Goal: Check status: Check status

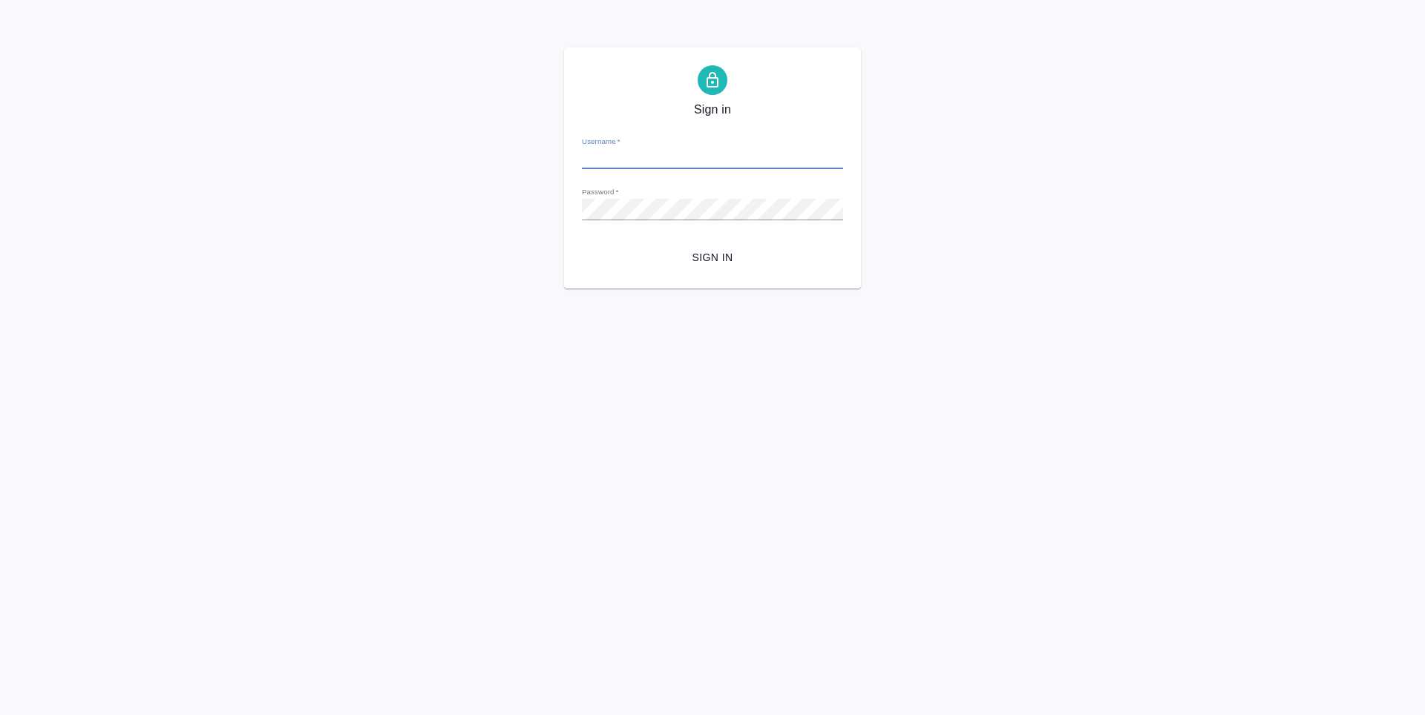
type input "[PERSON_NAME][EMAIL_ADDRESS][DOMAIN_NAME]"
click at [704, 261] on span "Sign in" at bounding box center [712, 258] width 237 height 19
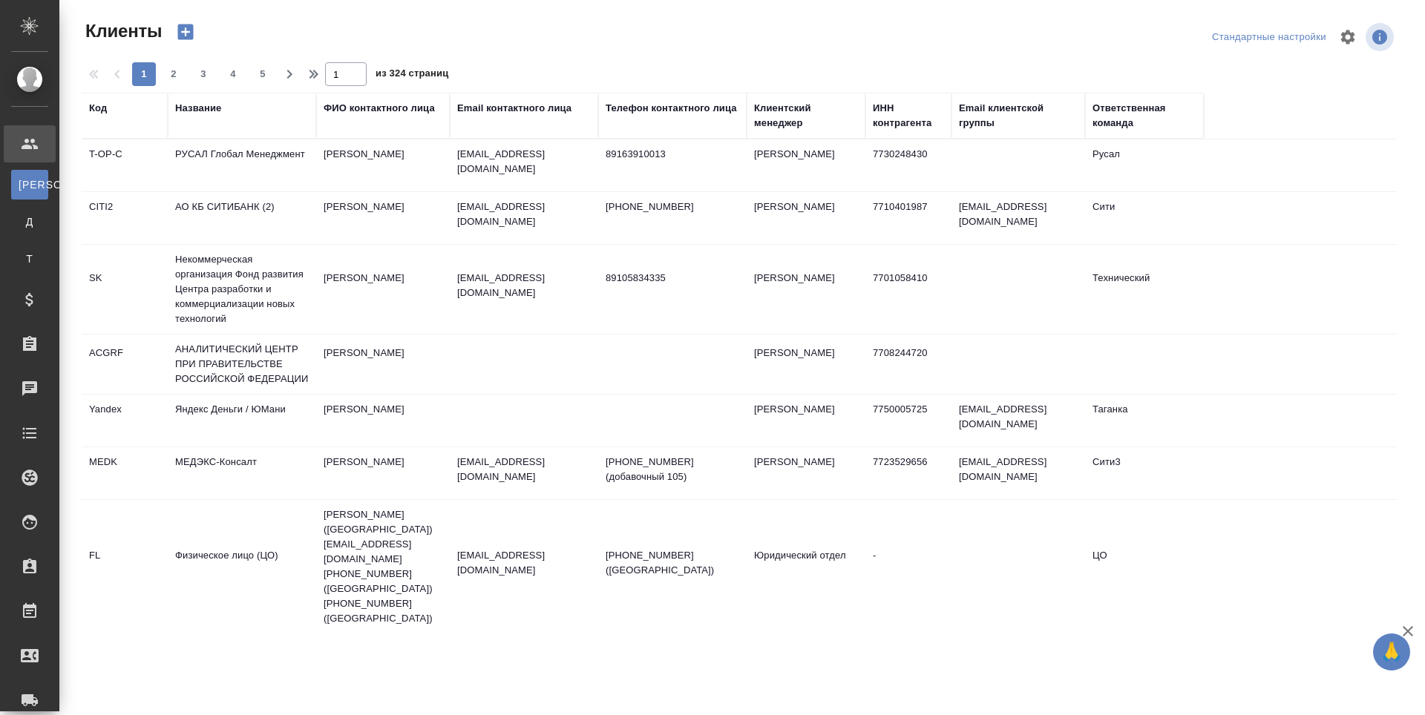
select select "RU"
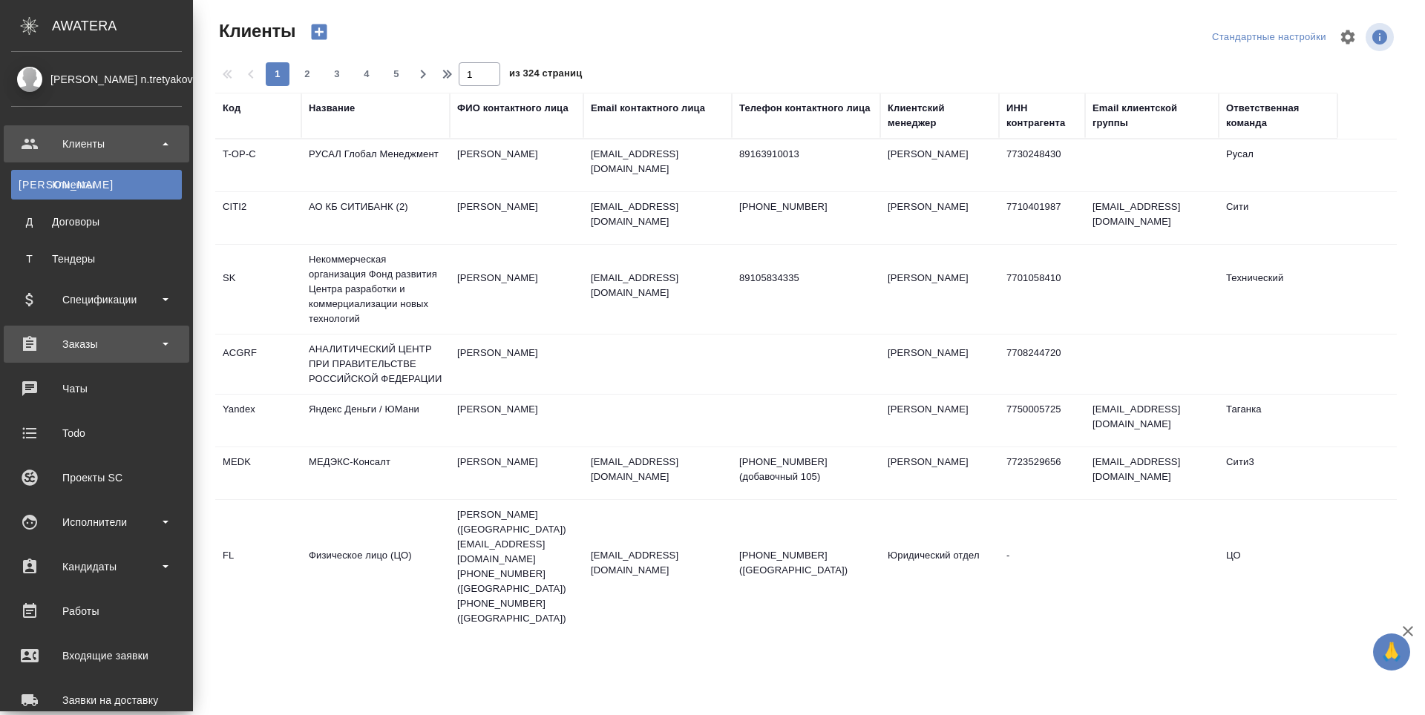
click at [30, 355] on div "Заказы" at bounding box center [96, 344] width 171 height 22
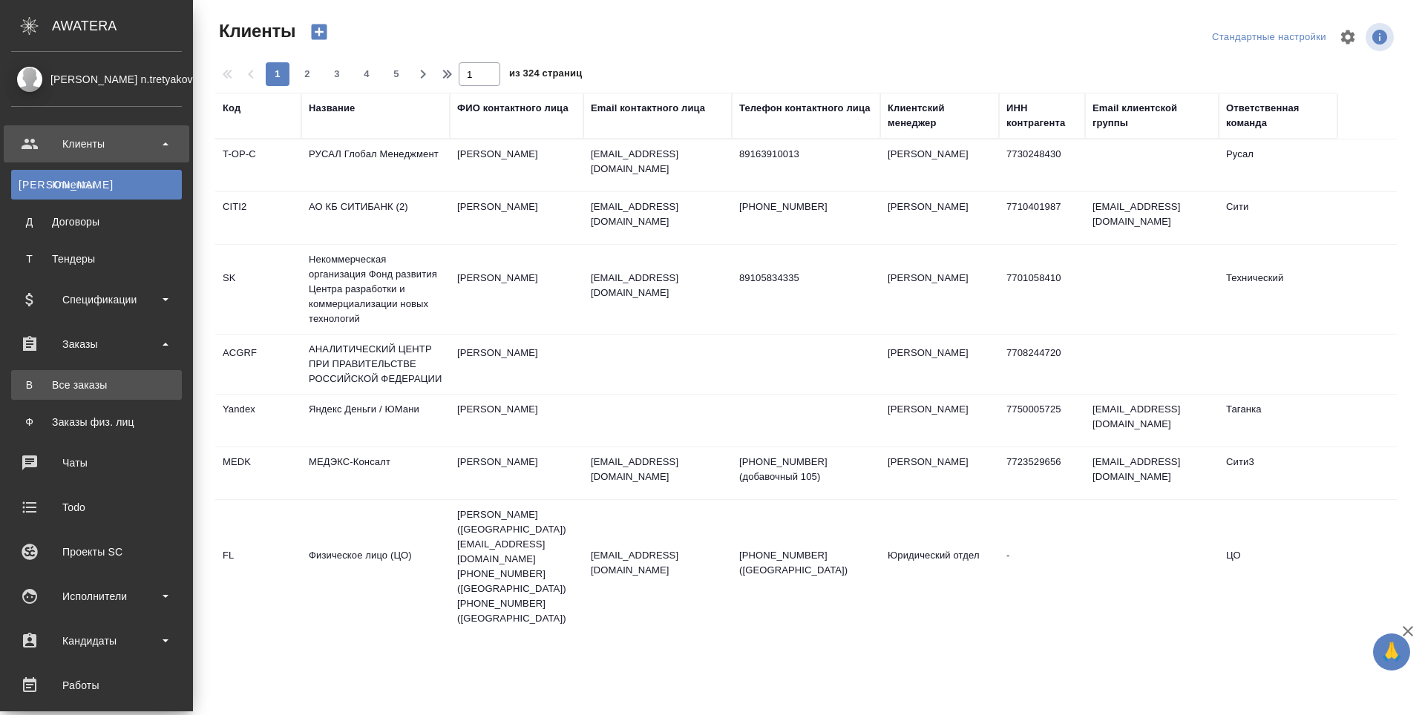
click at [31, 374] on link "В Все заказы" at bounding box center [96, 385] width 171 height 30
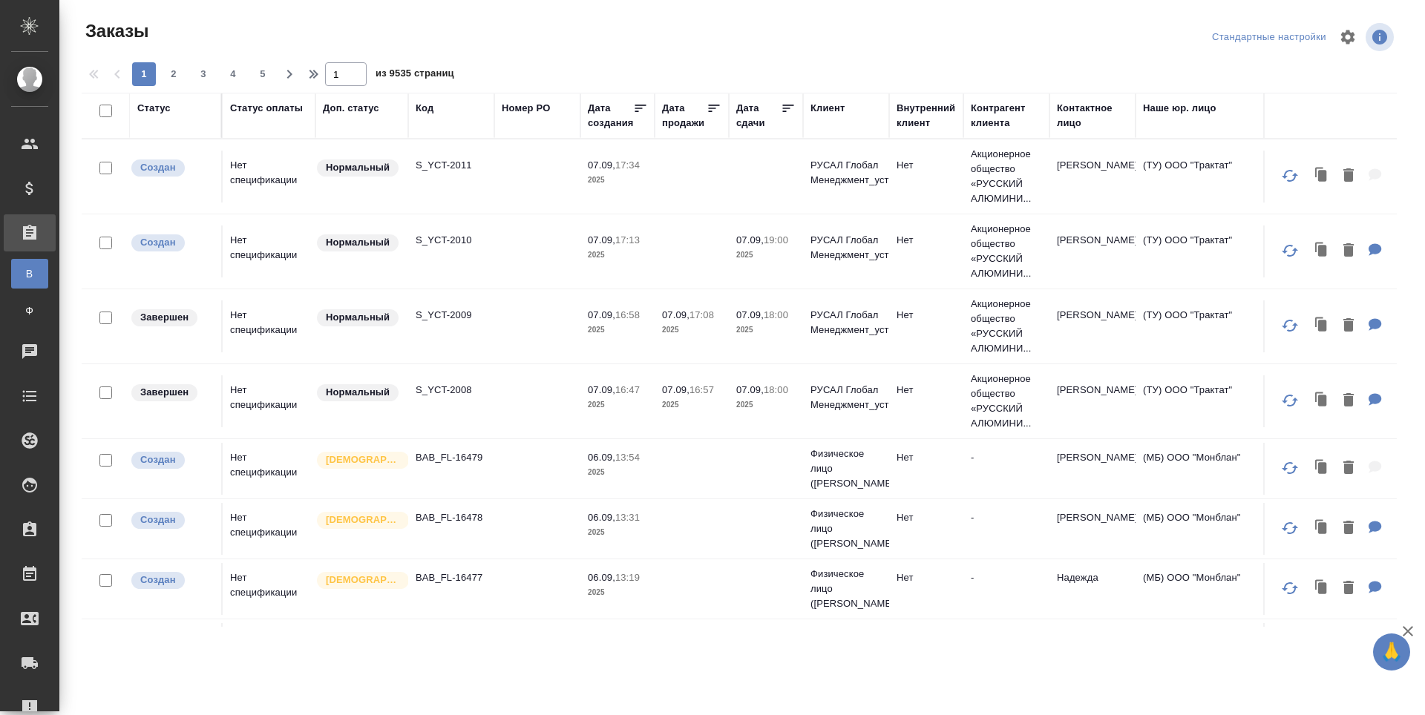
click at [423, 111] on div "Код" at bounding box center [425, 108] width 18 height 15
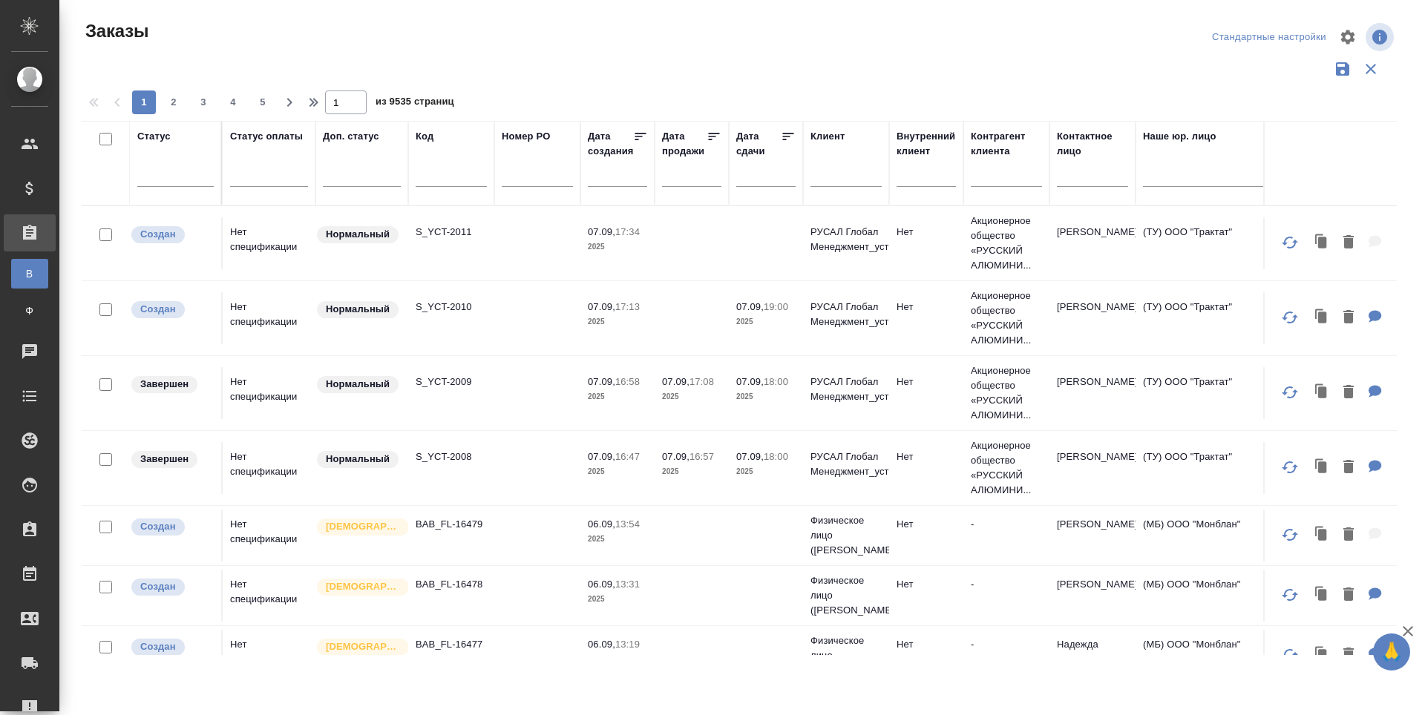
click at [427, 173] on input "text" at bounding box center [451, 177] width 71 height 19
paste input "S_T-OP-C-24577"
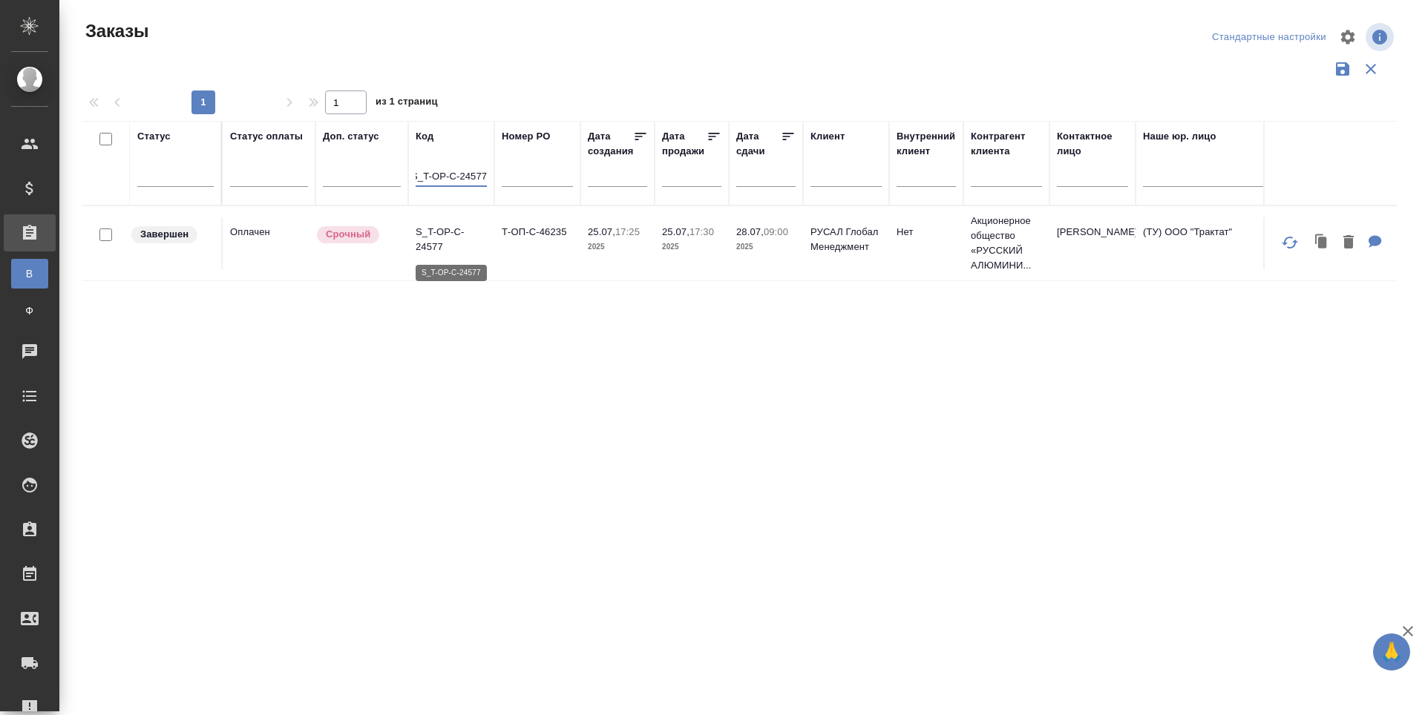
click at [442, 248] on p "S_T-OP-C-24577" at bounding box center [451, 240] width 71 height 30
drag, startPoint x: 416, startPoint y: 174, endPoint x: 488, endPoint y: 171, distance: 72.8
click at [488, 171] on th "Код S_T-OP-C-24577" at bounding box center [451, 163] width 86 height 85
paste input "493"
click at [458, 249] on p "S_T-OP-C-24493" at bounding box center [451, 240] width 71 height 30
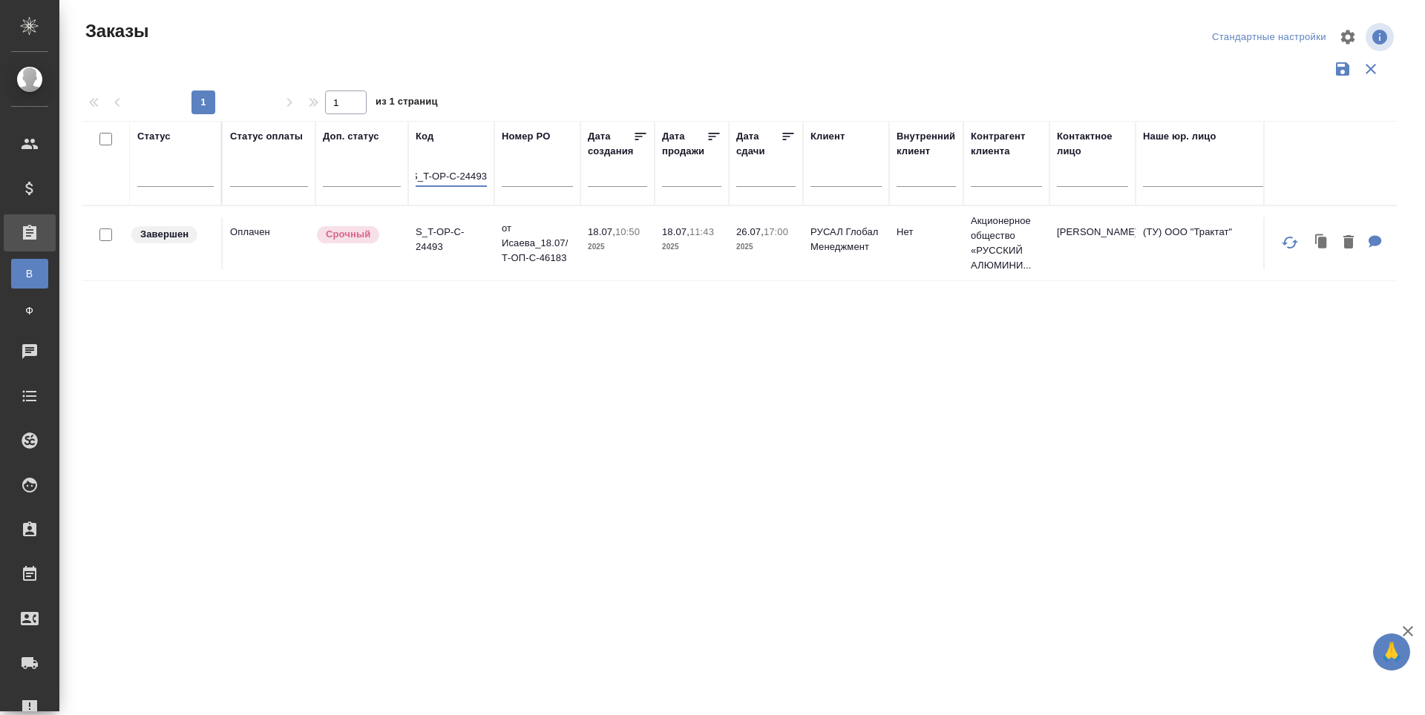
drag, startPoint x: 416, startPoint y: 174, endPoint x: 485, endPoint y: 173, distance: 69.8
click at [485, 173] on input "S_T-OP-C-24493" at bounding box center [451, 177] width 71 height 19
paste input "57"
click at [450, 237] on p "S_T-OP-C-24573" at bounding box center [451, 240] width 71 height 30
drag, startPoint x: 416, startPoint y: 173, endPoint x: 491, endPoint y: 179, distance: 74.5
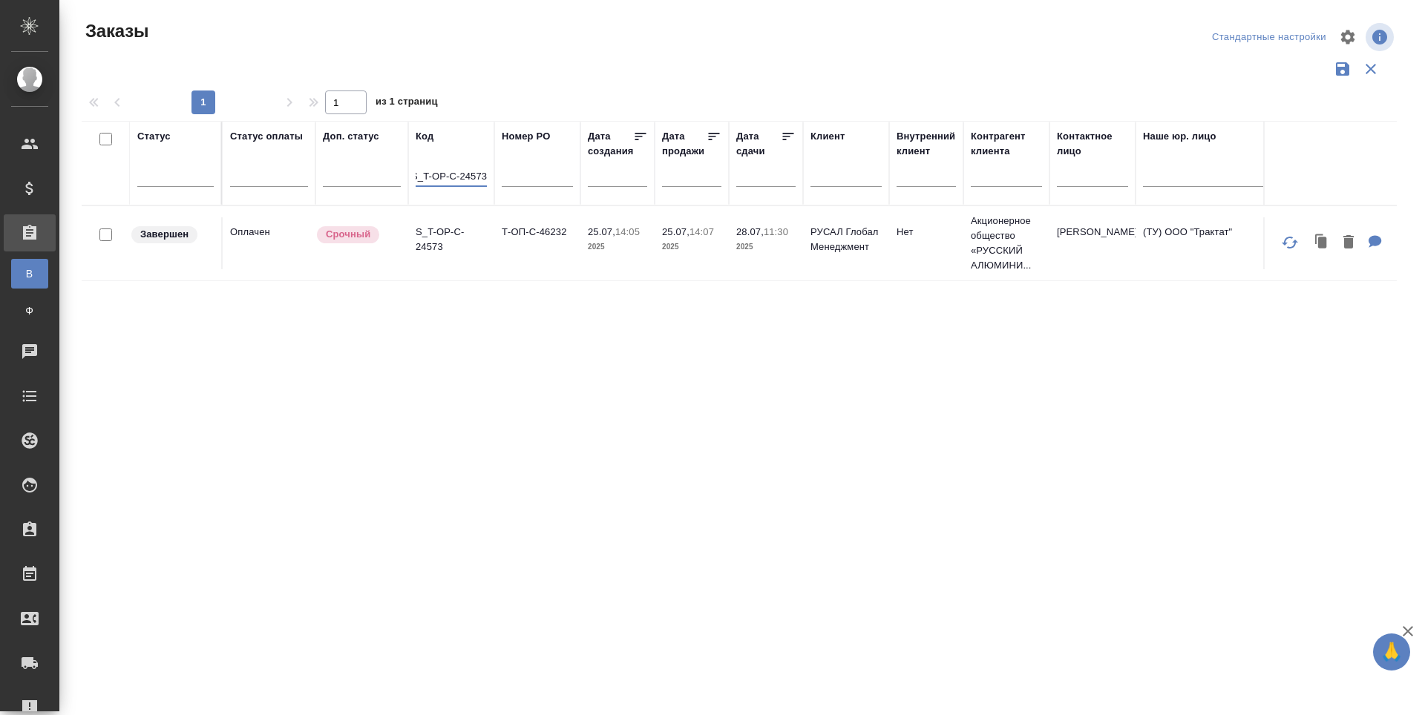
click at [491, 179] on th "Код S_T-OP-C-24573" at bounding box center [451, 163] width 86 height 85
paste input "728"
type input "S_T-OP-C-24728"
click at [439, 244] on p "S_T-OP-C-24728" at bounding box center [451, 240] width 71 height 30
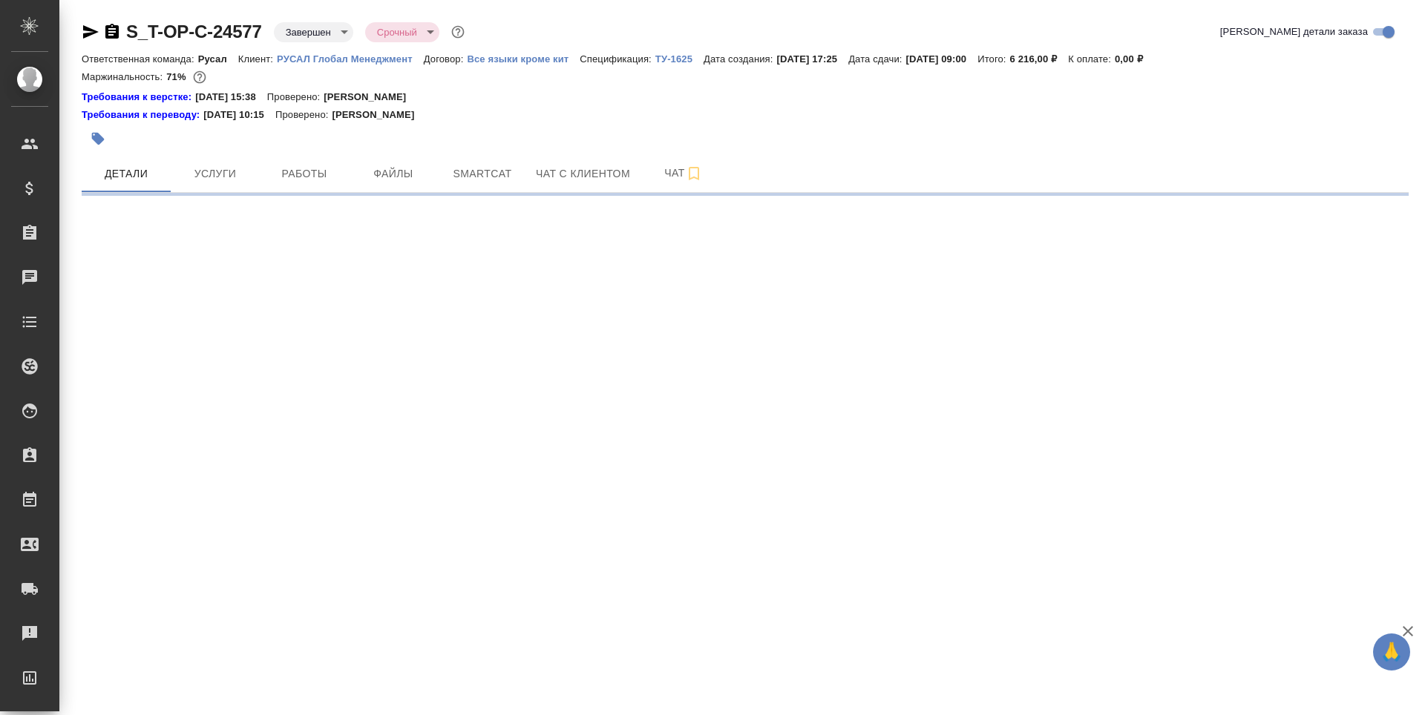
select select "RU"
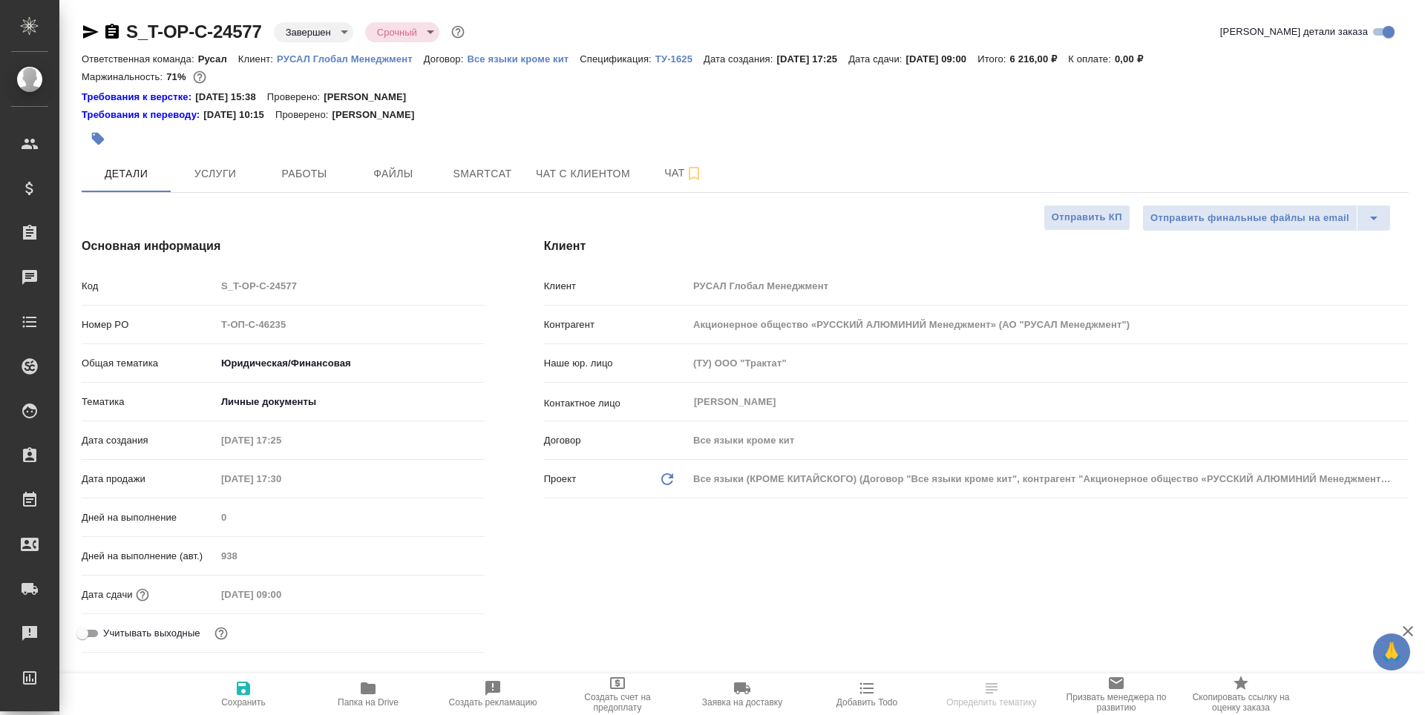
type textarea "x"
type input "Хрусталёва Дарья"
type input "Никитина Татьяна"
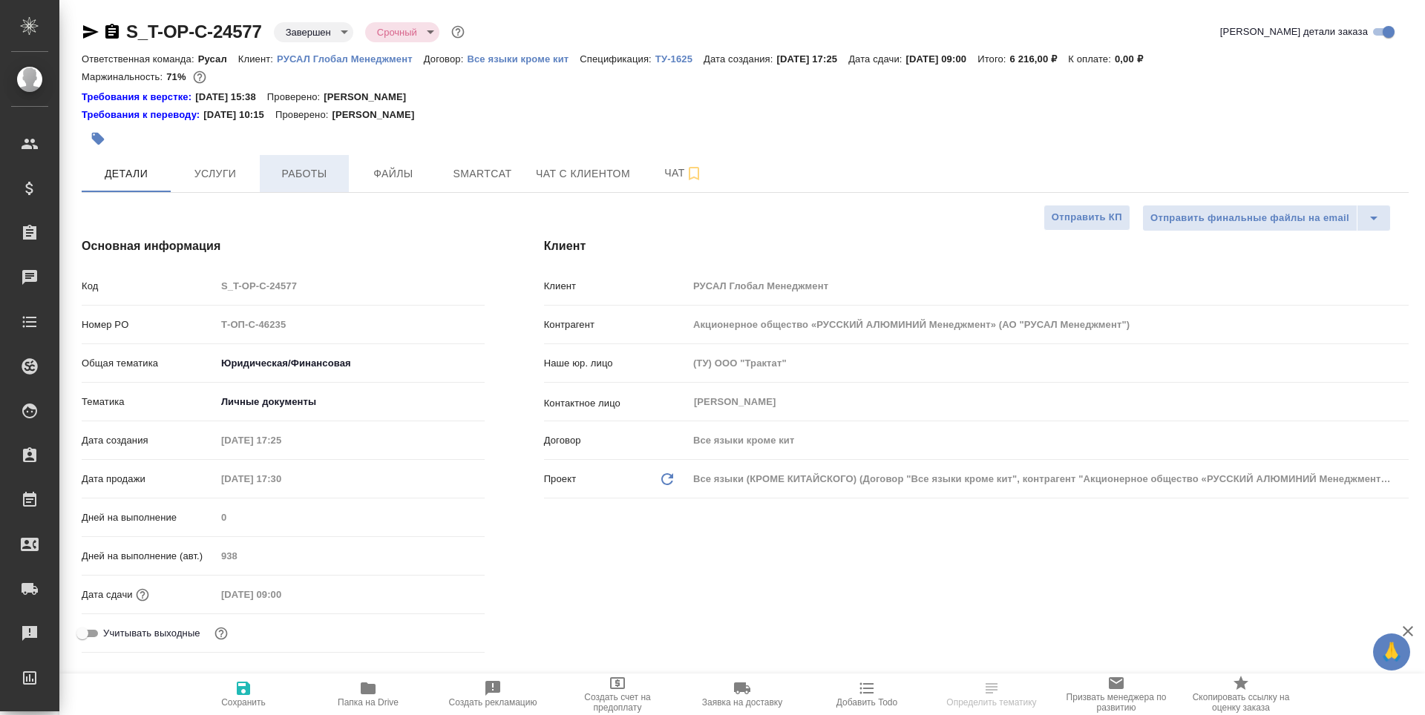
click at [280, 189] on button "Работы" at bounding box center [304, 173] width 89 height 37
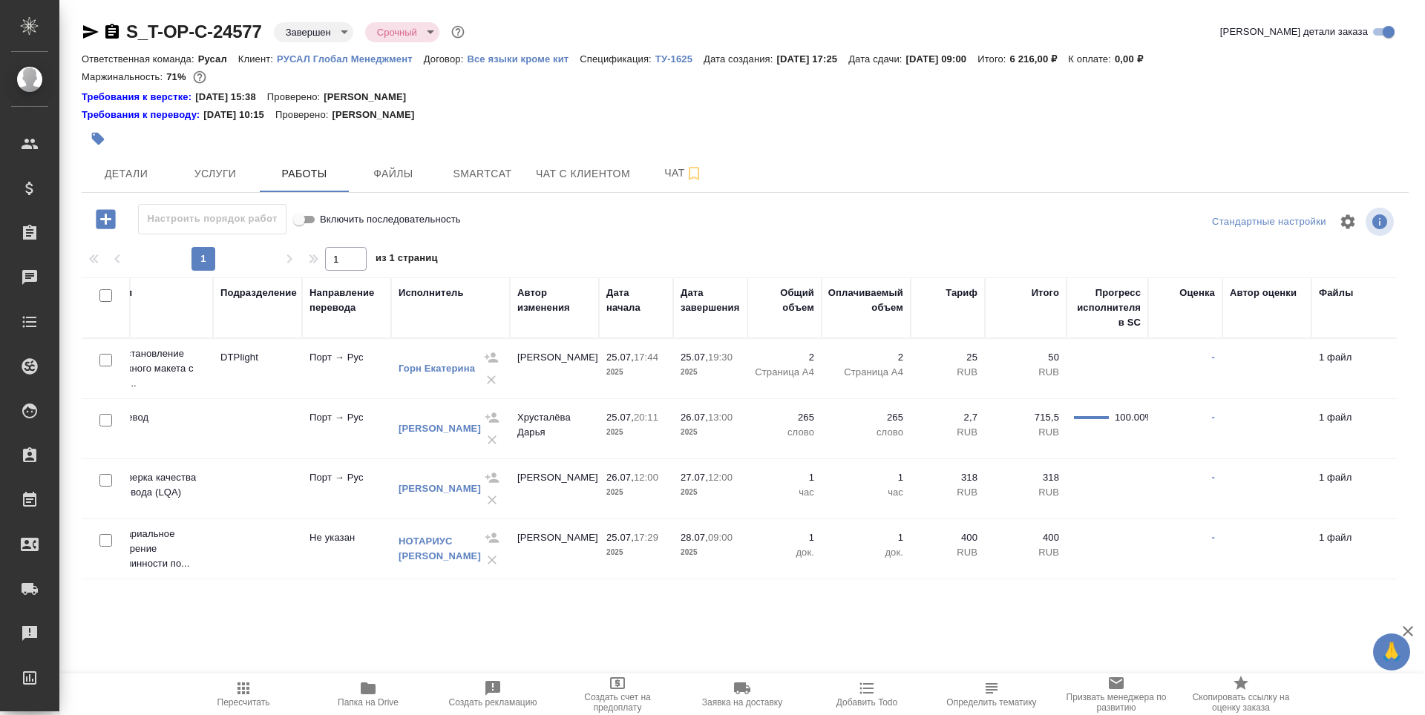
scroll to position [0, 233]
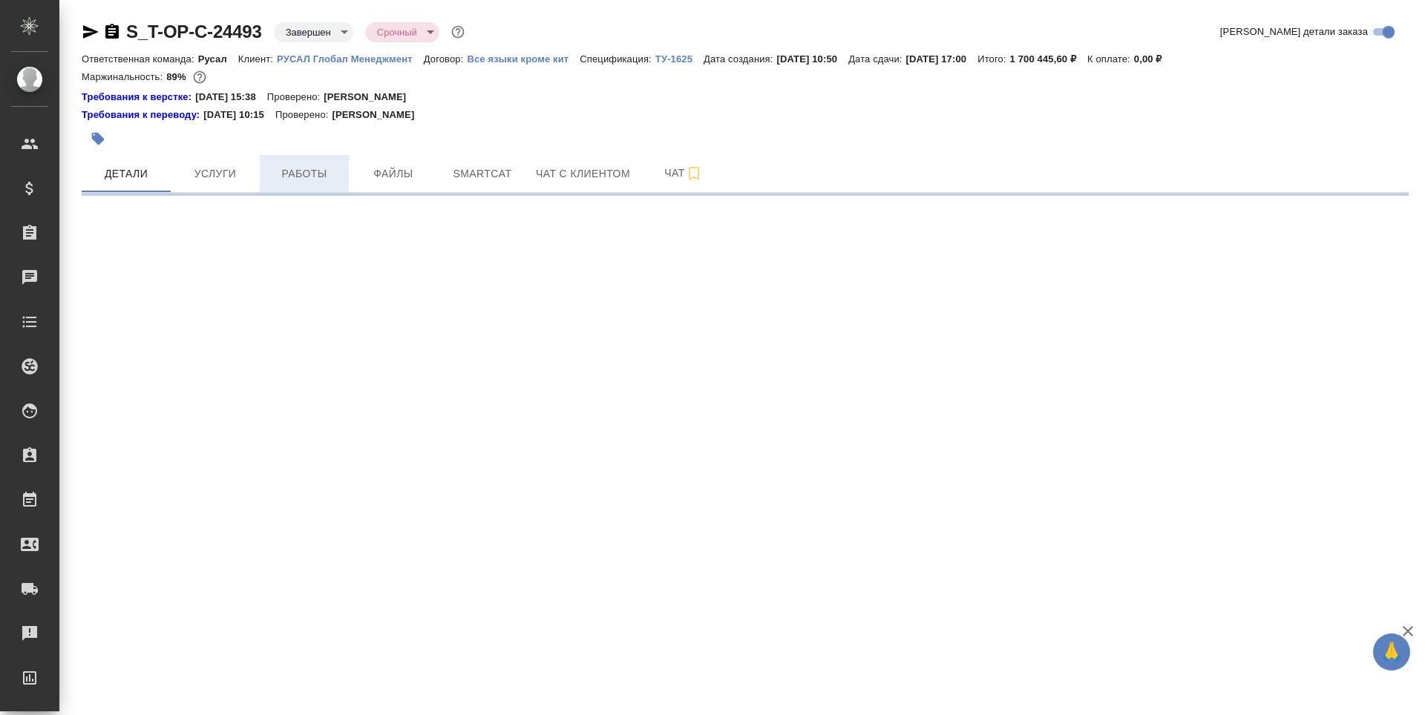
select select "RU"
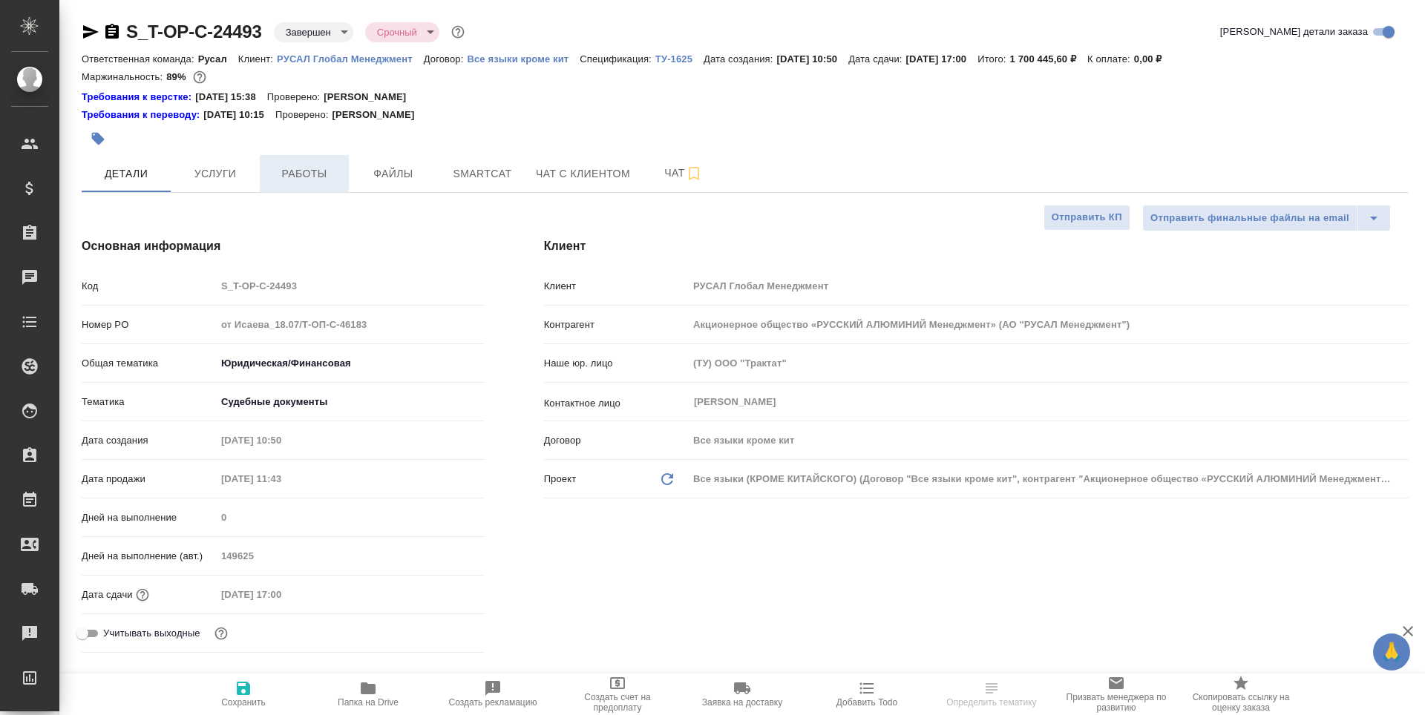
type textarea "x"
click at [295, 175] on span "Работы" at bounding box center [304, 174] width 71 height 19
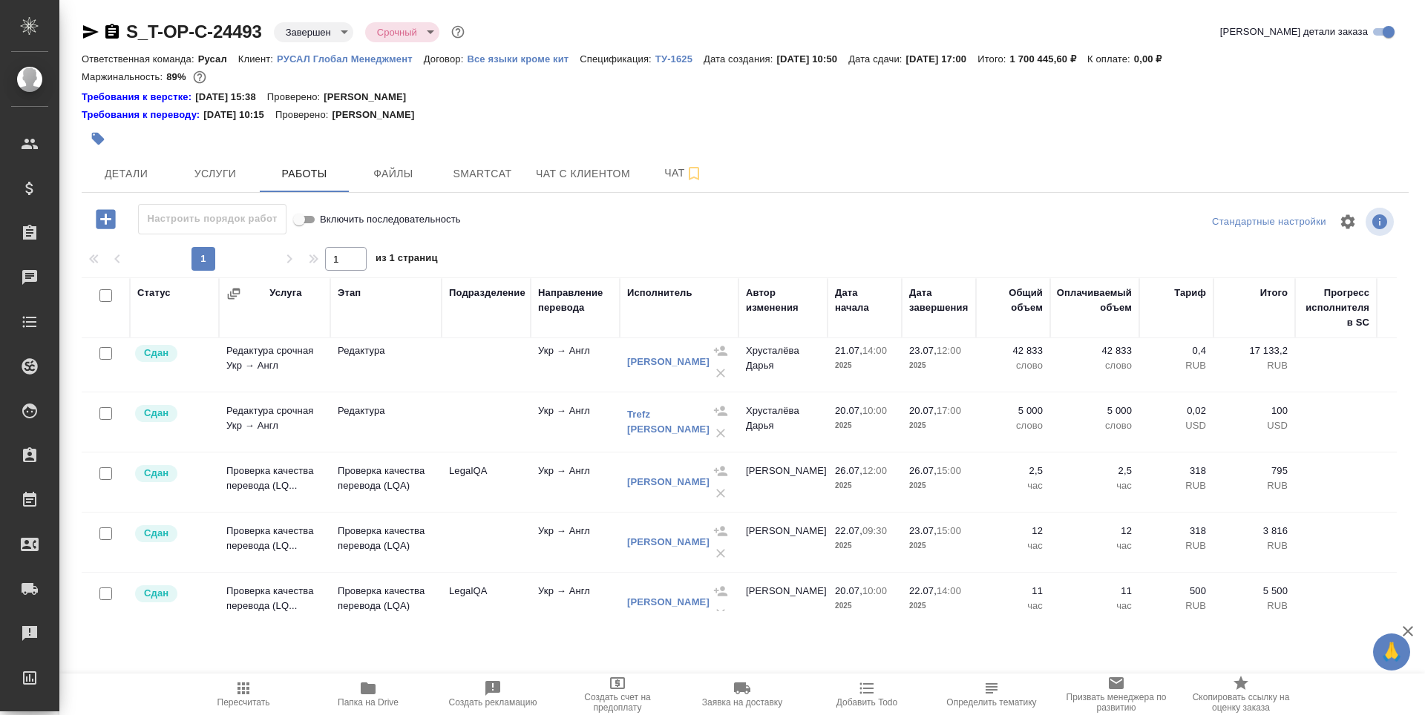
scroll to position [742, 0]
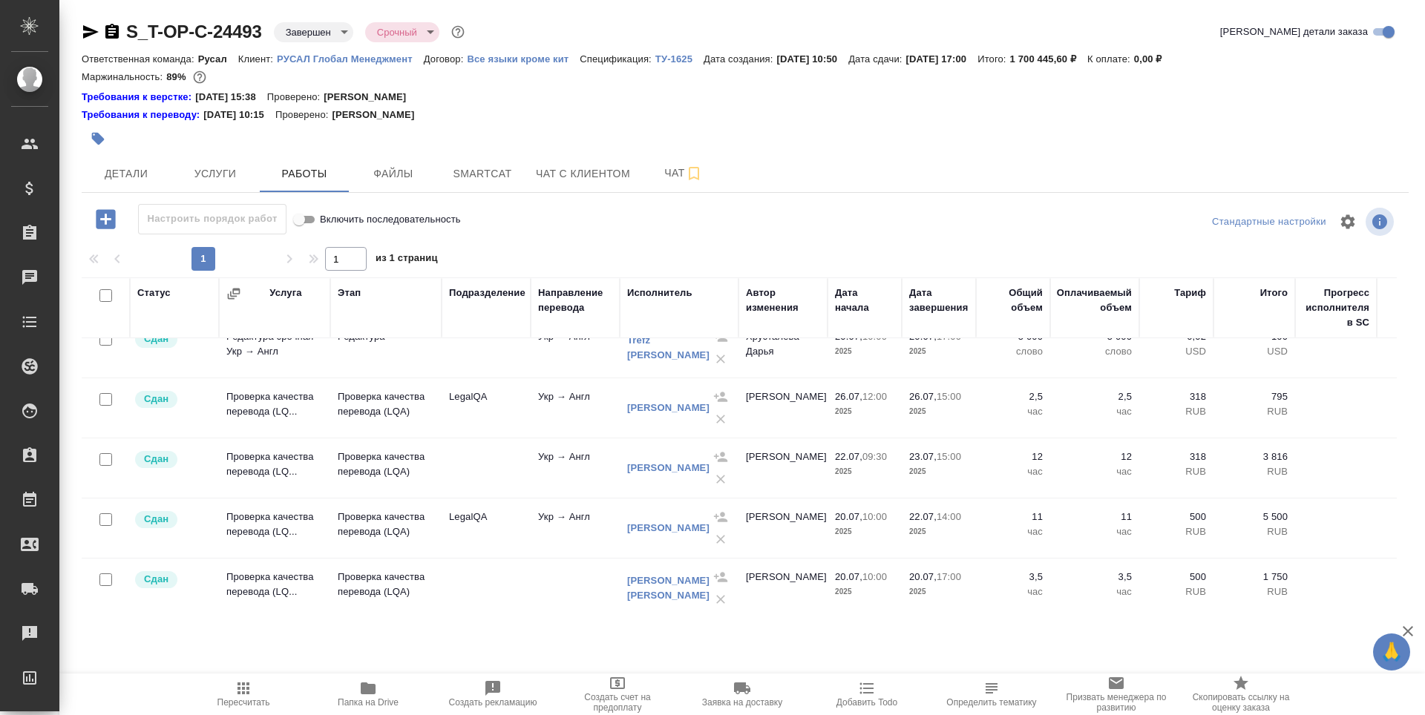
click at [679, 298] on div "Исполнитель" at bounding box center [659, 293] width 65 height 15
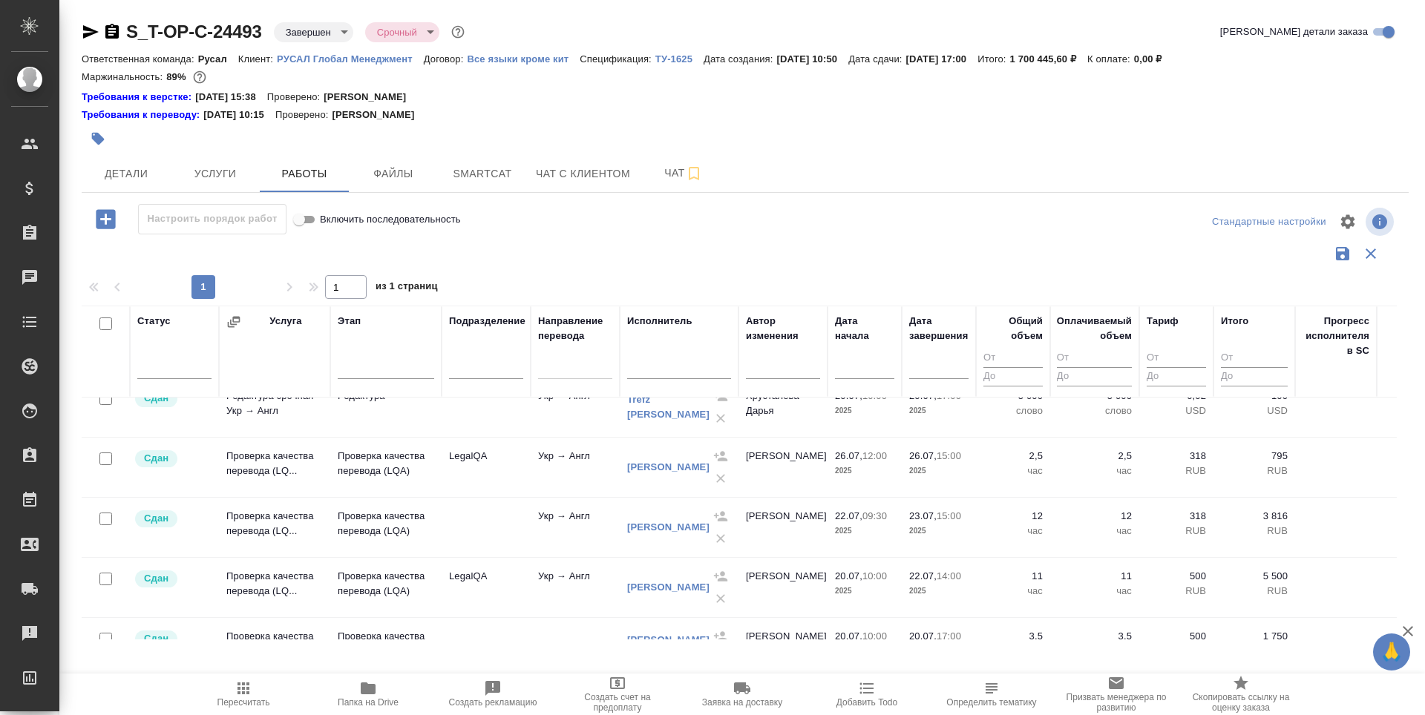
click at [649, 374] on input "text" at bounding box center [679, 369] width 104 height 19
type input "стре"
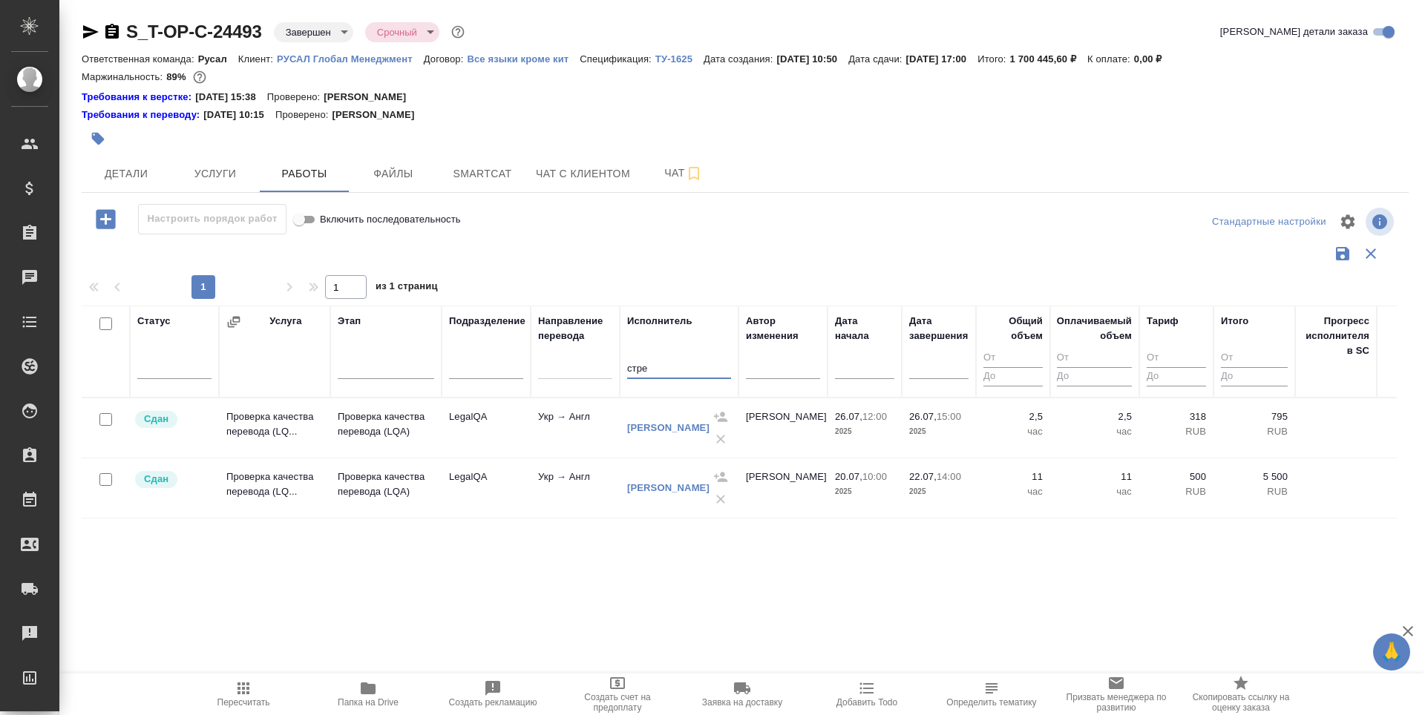
scroll to position [0, 0]
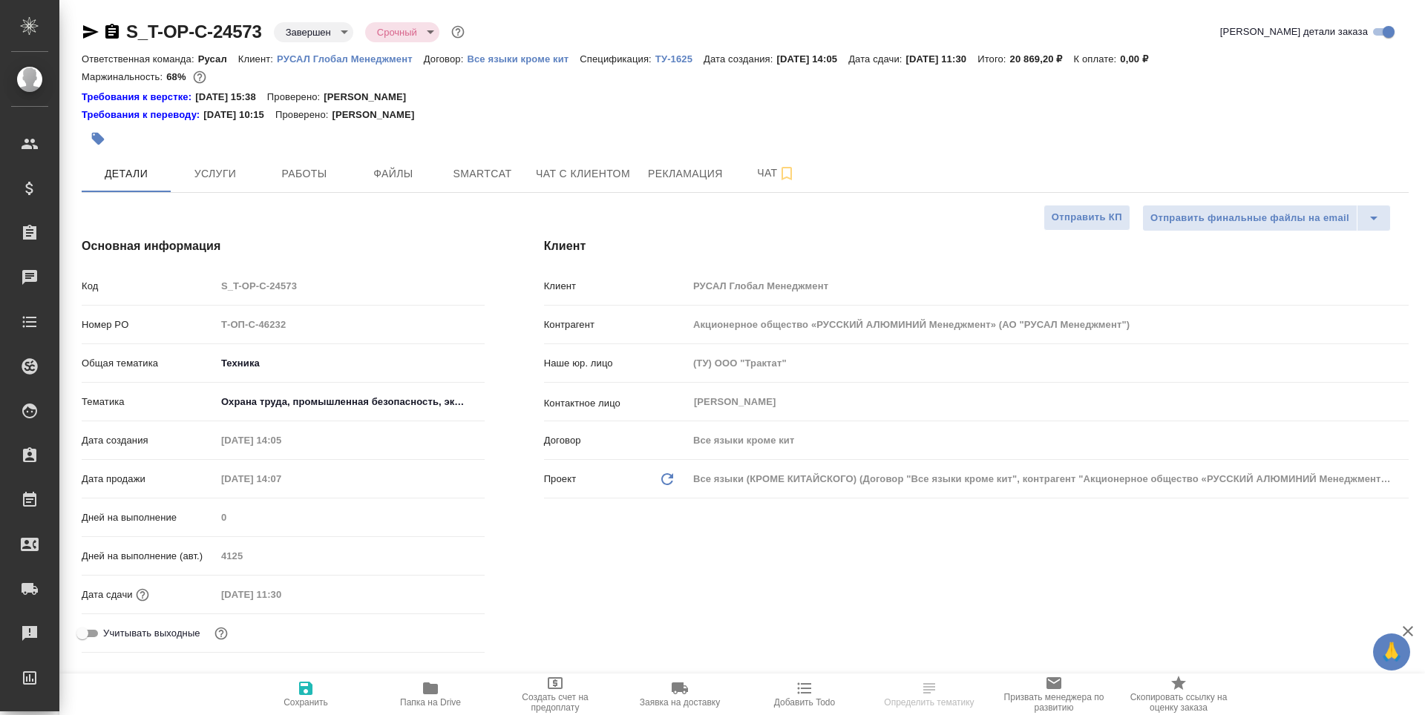
select select "RU"
click at [307, 180] on span "Работы" at bounding box center [304, 174] width 71 height 19
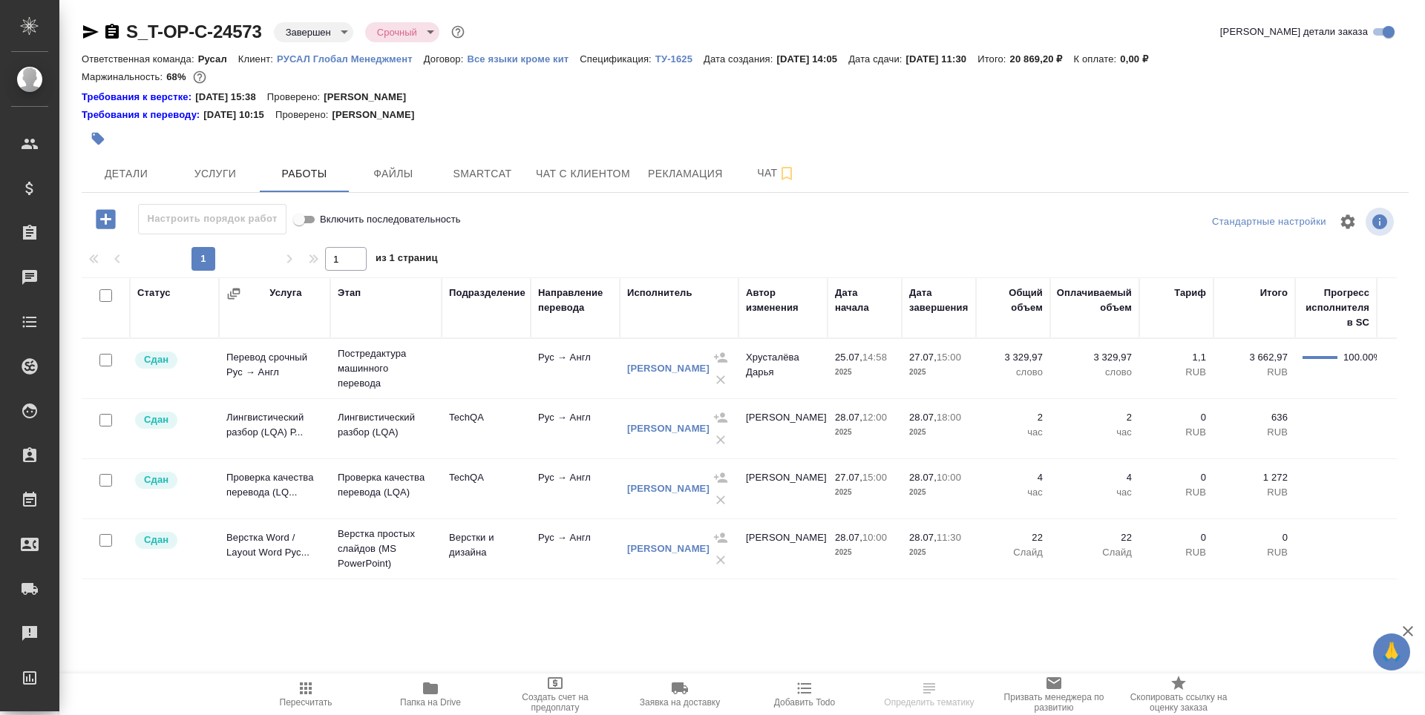
click at [656, 324] on div "Исполнитель" at bounding box center [679, 308] width 104 height 45
click at [650, 292] on div "Исполнитель" at bounding box center [659, 293] width 65 height 15
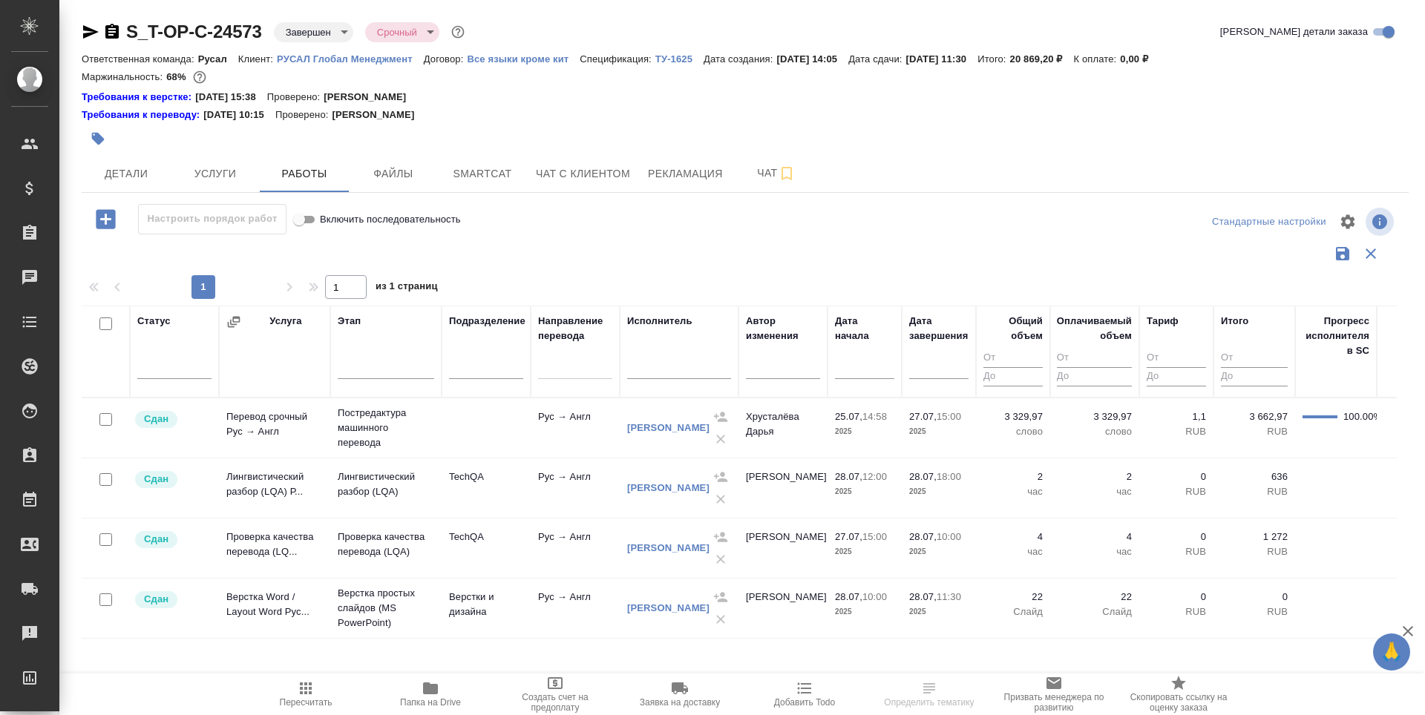
click at [635, 370] on input "text" at bounding box center [679, 369] width 104 height 19
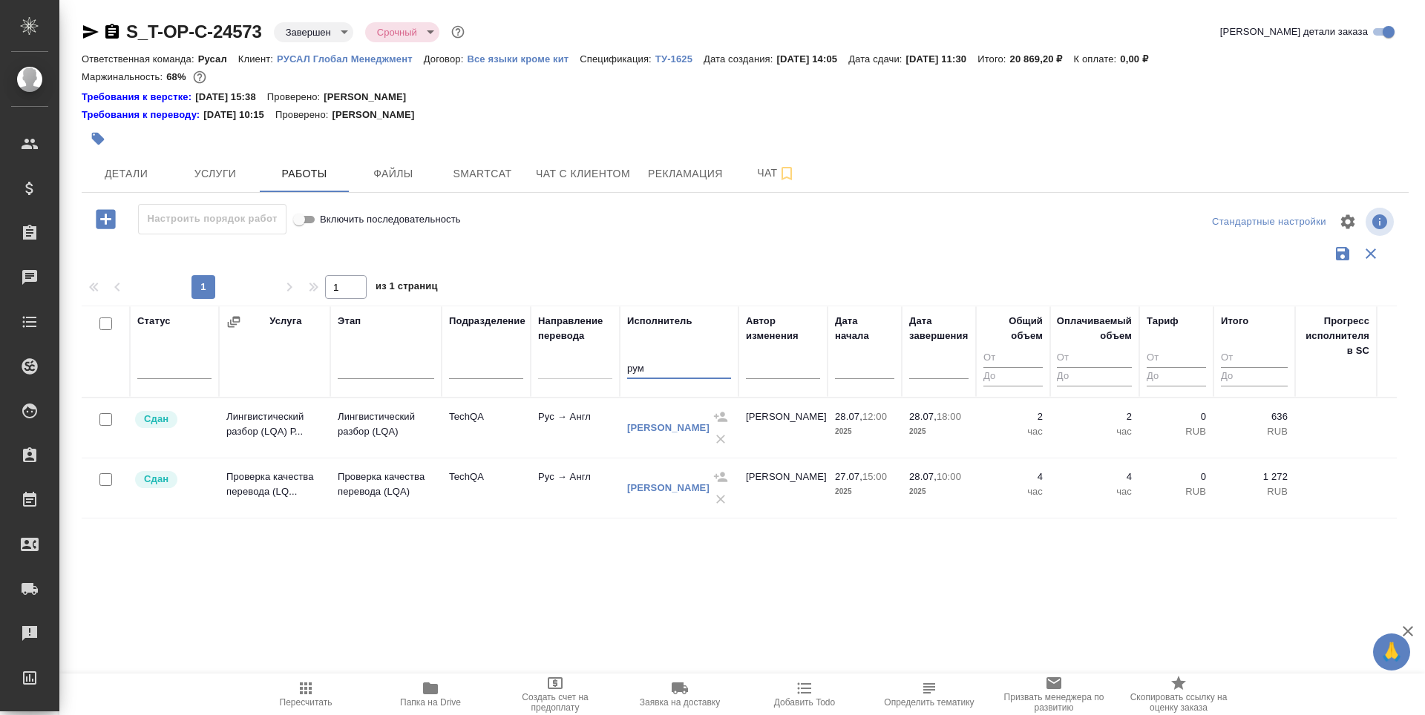
type input "рум"
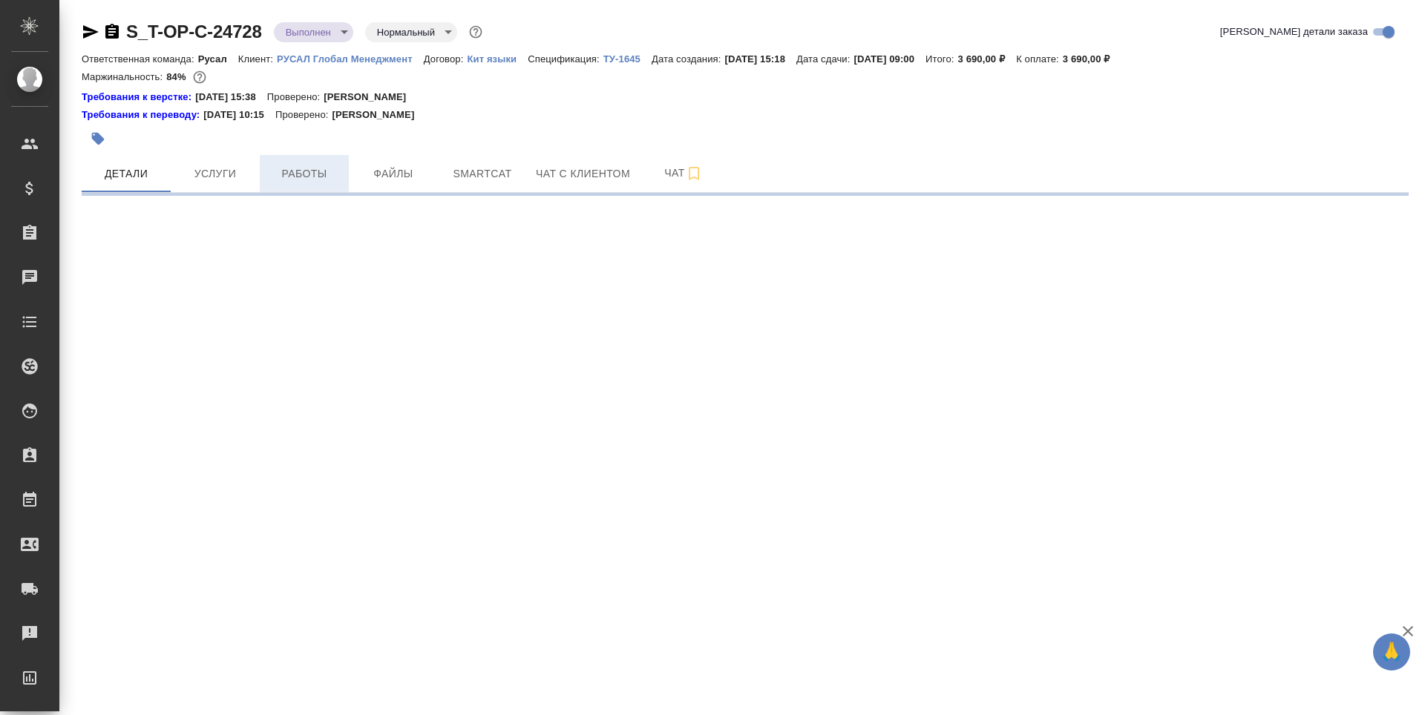
select select "RU"
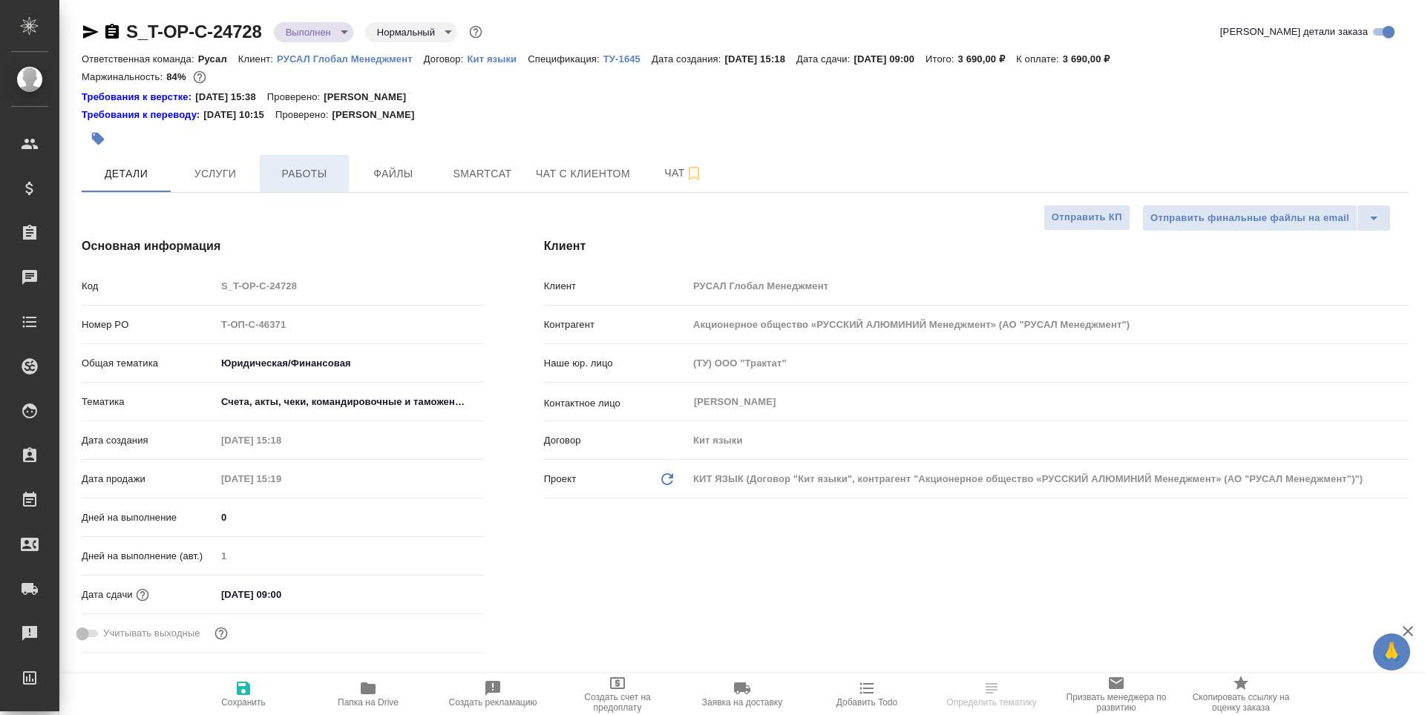
click at [308, 174] on span "Работы" at bounding box center [304, 174] width 71 height 19
type textarea "x"
